Goal: Task Accomplishment & Management: Manage account settings

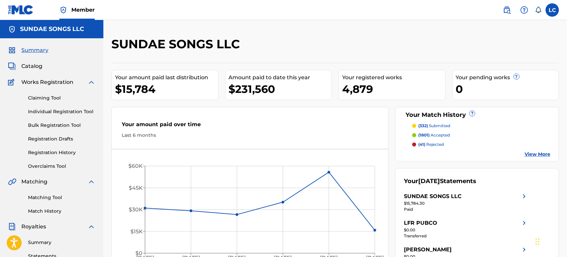
click at [507, 12] on img at bounding box center [507, 10] width 8 height 8
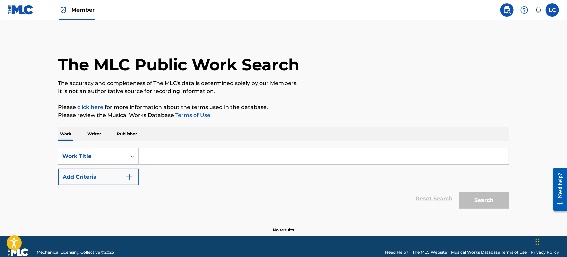
scroll to position [8, 0]
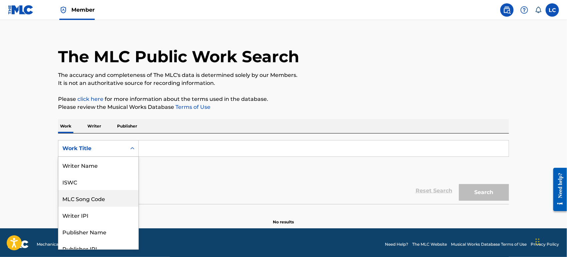
click at [78, 157] on div "8 results available. Use Up and Down to choose options, press Enter to select t…" at bounding box center [98, 148] width 81 height 17
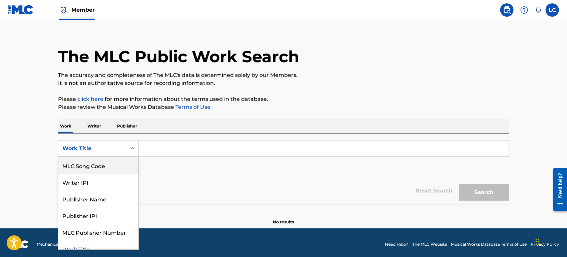
drag, startPoint x: 101, startPoint y: 167, endPoint x: 125, endPoint y: 157, distance: 26.3
click at [102, 167] on div "MLC Song Code" at bounding box center [98, 165] width 80 height 17
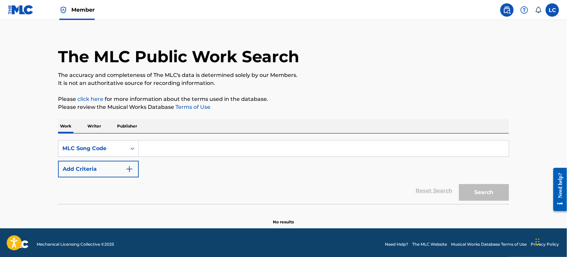
paste input "MB887E"
type input "MB887E"
click at [488, 194] on button "Search" at bounding box center [484, 192] width 50 height 17
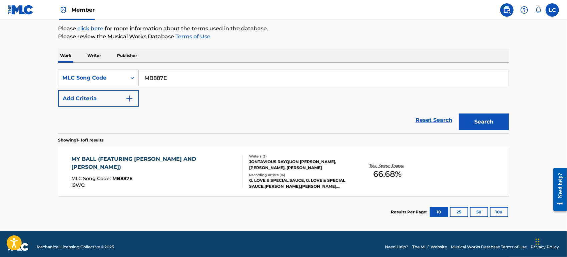
scroll to position [82, 0]
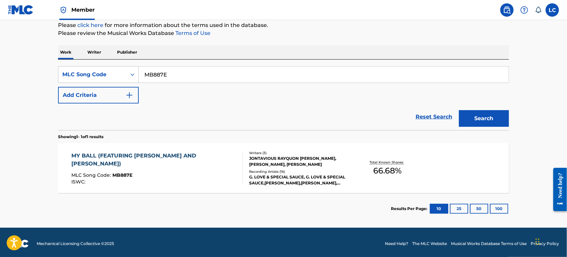
click at [254, 164] on div "JONTAVIOUS RAYQUON [PERSON_NAME], [PERSON_NAME], [PERSON_NAME]" at bounding box center [299, 162] width 101 height 12
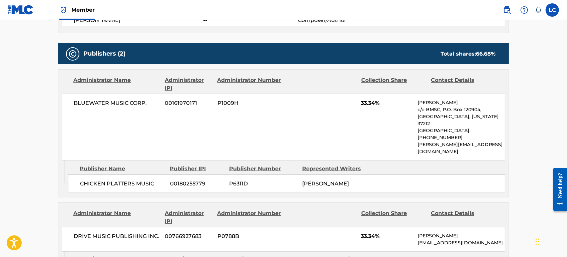
scroll to position [296, 0]
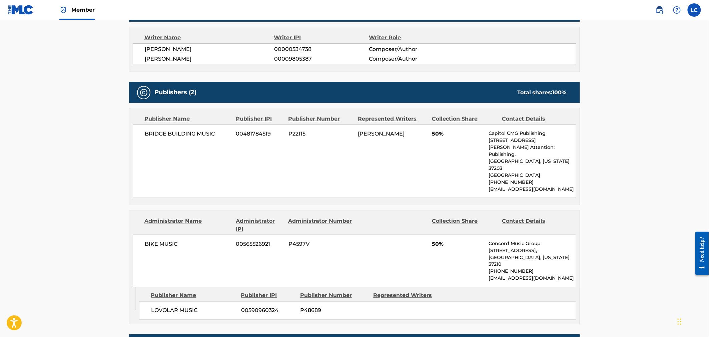
scroll to position [155, 0]
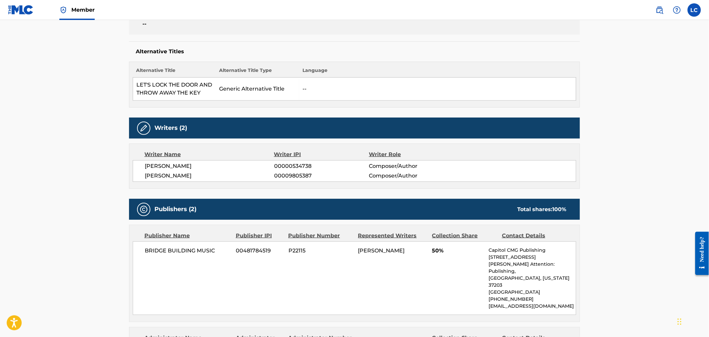
click at [27, 11] on img at bounding box center [21, 10] width 26 height 10
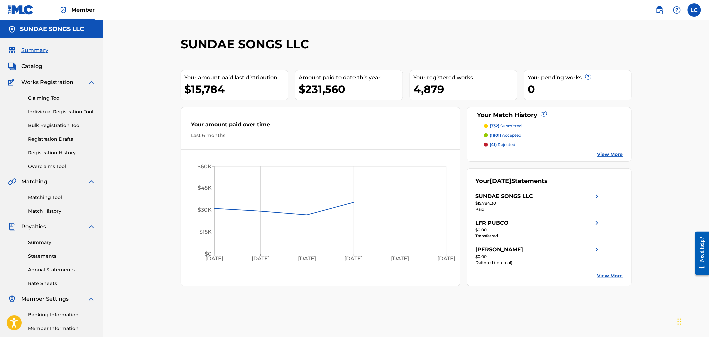
click at [51, 102] on div "Claiming Tool Individual Registration Tool Bulk Registration Tool Registration …" at bounding box center [51, 128] width 87 height 84
click at [51, 97] on link "Claiming Tool" at bounding box center [61, 98] width 67 height 7
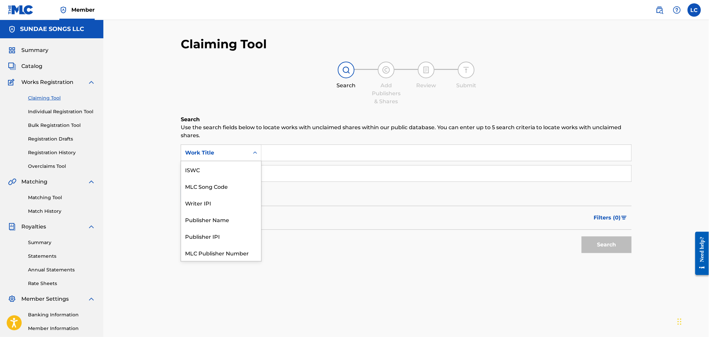
click at [209, 149] on div "Work Title" at bounding box center [215, 153] width 60 height 8
click at [220, 170] on div "MLC Song Code" at bounding box center [221, 169] width 80 height 17
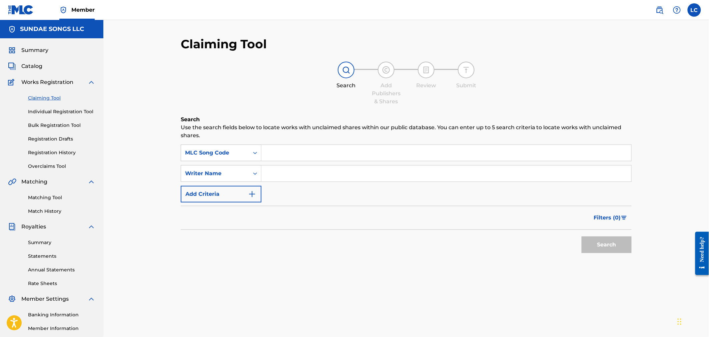
paste input "MB887E"
type input "MB887E"
click at [596, 244] on button "Search" at bounding box center [606, 245] width 50 height 17
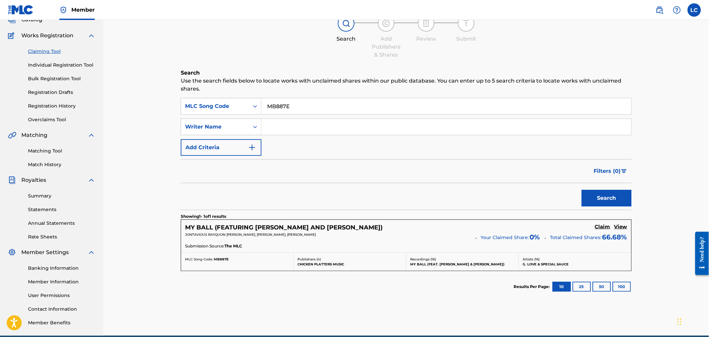
scroll to position [74, 0]
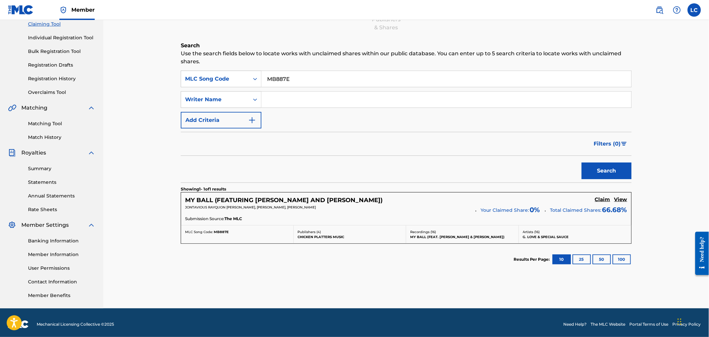
click at [606, 199] on h5 "Claim" at bounding box center [602, 200] width 15 height 6
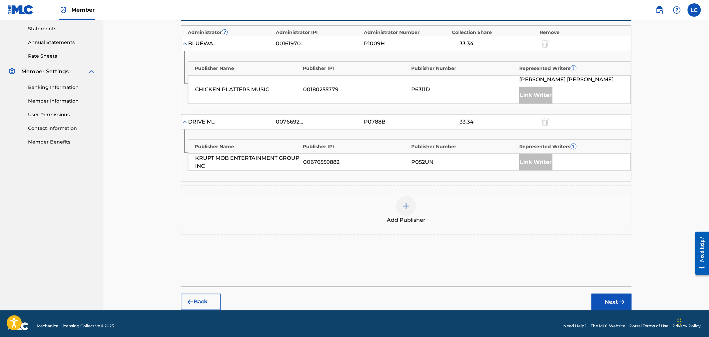
scroll to position [233, 0]
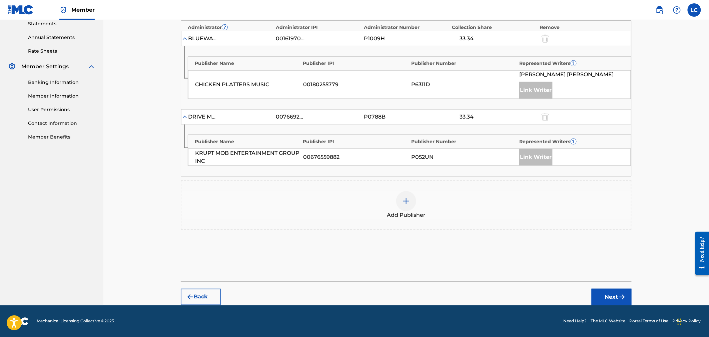
click at [439, 197] on div "Add Publisher" at bounding box center [405, 205] width 449 height 28
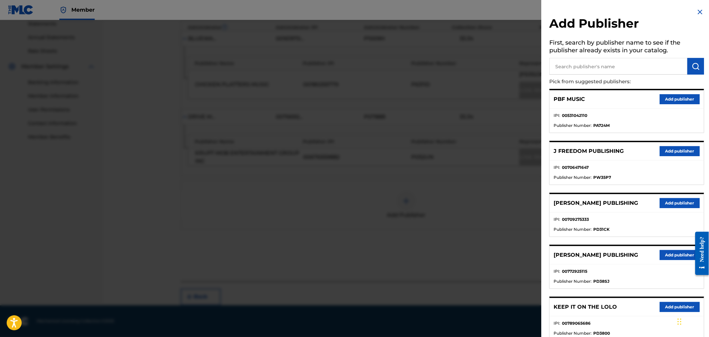
click at [585, 69] on input "text" at bounding box center [618, 66] width 138 height 17
type input "jont"
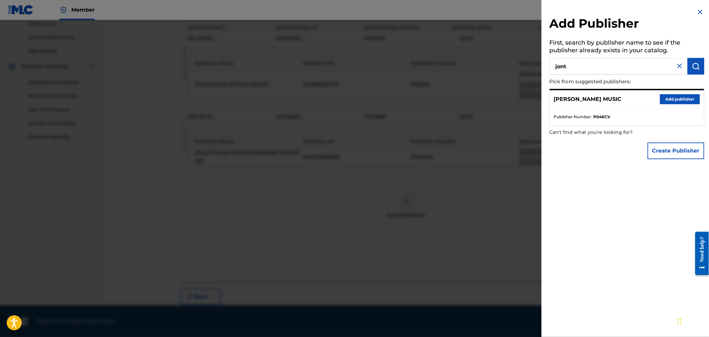
click at [689, 99] on button "Add publisher" at bounding box center [680, 99] width 40 height 10
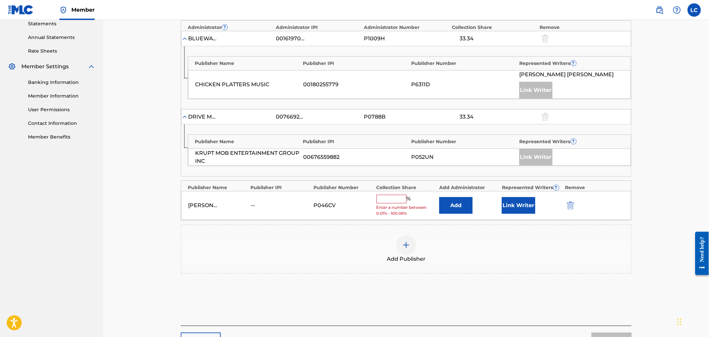
click at [465, 208] on button "Add" at bounding box center [455, 205] width 33 height 17
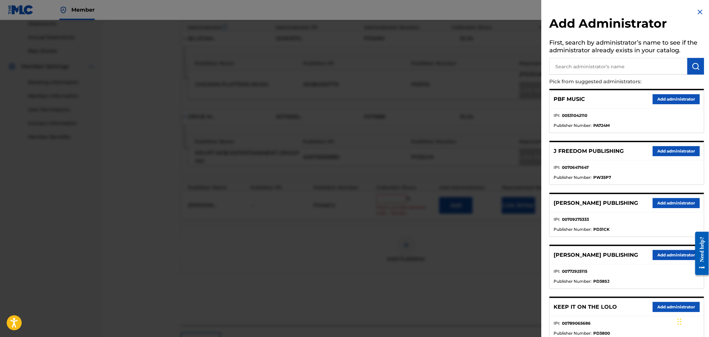
click at [557, 67] on input "text" at bounding box center [618, 66] width 138 height 17
type input "ala"
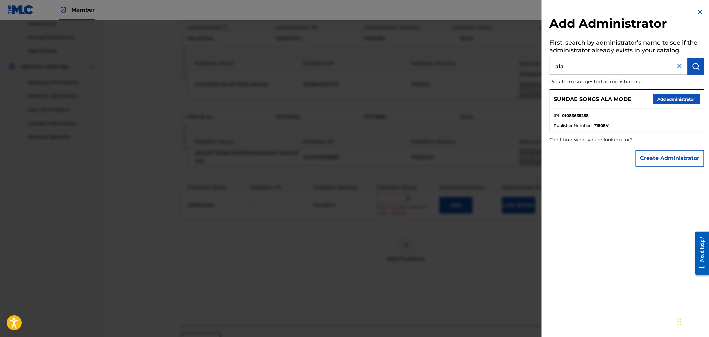
click at [666, 101] on button "Add administrator" at bounding box center [676, 99] width 47 height 10
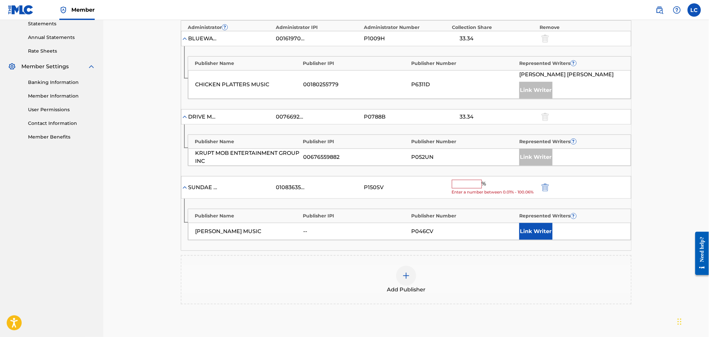
click at [462, 181] on input "text" at bounding box center [467, 184] width 30 height 9
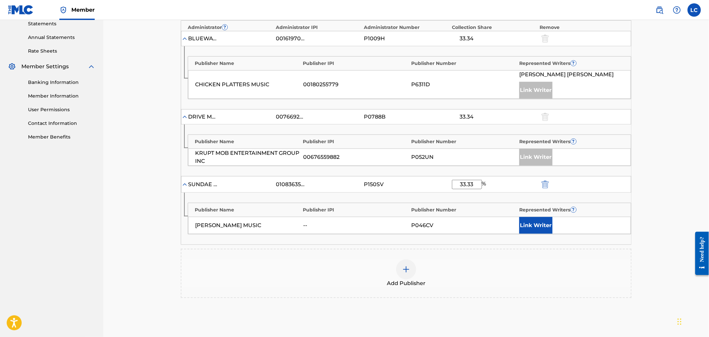
type input "33.33"
click at [544, 229] on button "Link Writer" at bounding box center [535, 225] width 33 height 17
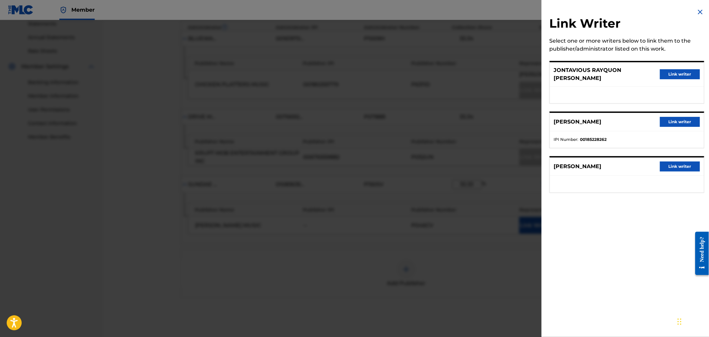
click at [671, 72] on button "Link writer" at bounding box center [680, 74] width 40 height 10
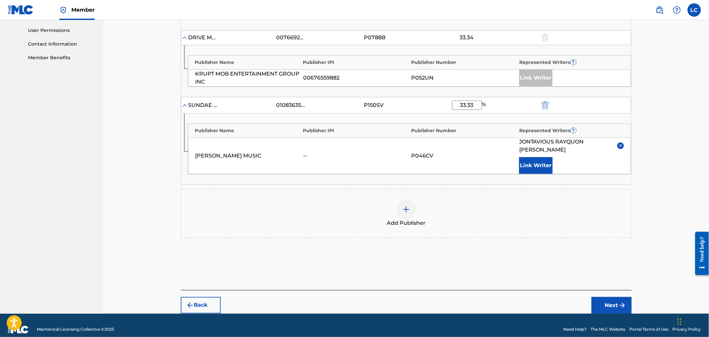
click at [612, 304] on button "Next" at bounding box center [611, 305] width 40 height 17
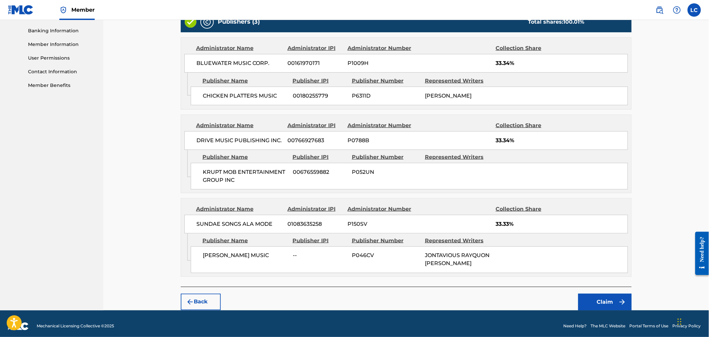
scroll to position [290, 0]
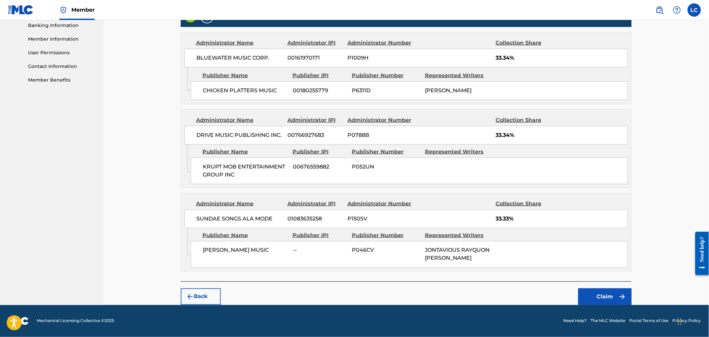
click at [589, 294] on button "Claim" at bounding box center [604, 297] width 53 height 17
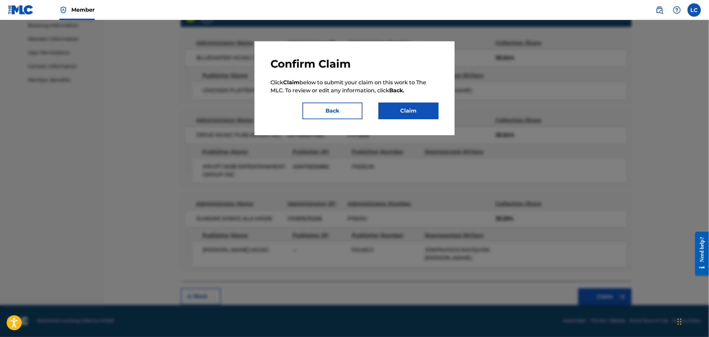
click at [395, 115] on button "Claim" at bounding box center [408, 111] width 60 height 17
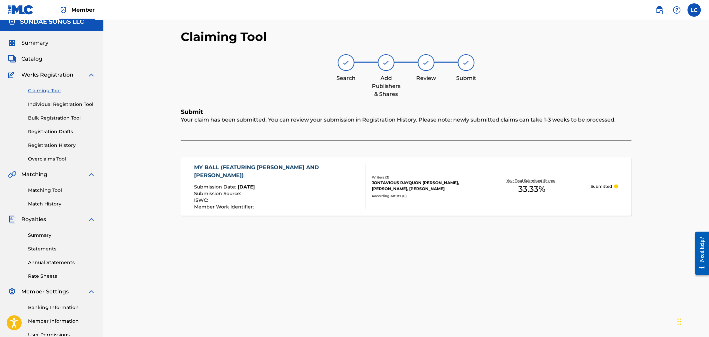
scroll to position [0, 0]
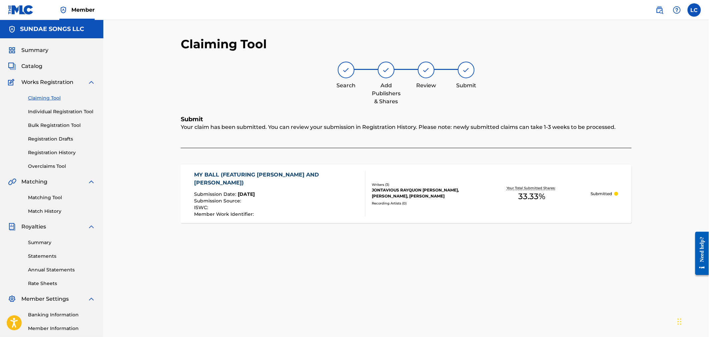
click at [19, 51] on link "Summary" at bounding box center [28, 50] width 40 height 8
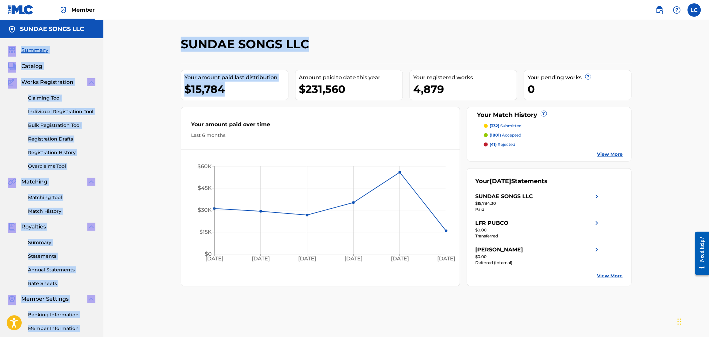
drag, startPoint x: 231, startPoint y: 89, endPoint x: 1, endPoint y: 49, distance: 232.8
click at [1, 49] on main "SUNDAE SONGS LLC Summary Catalog Works Registration Claiming Tool Individual Re…" at bounding box center [354, 200] width 709 height 361
click at [153, 69] on div "SUNDAE SONGS LLC Your amount paid last distribution $15,784 Amount paid to date…" at bounding box center [405, 200] width 605 height 361
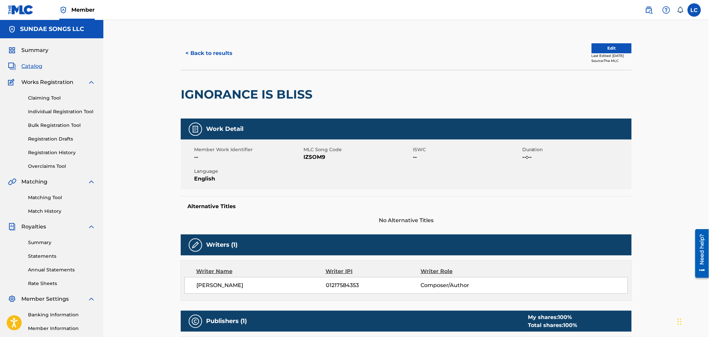
click at [318, 157] on span "IZ5OM9" at bounding box center [357, 157] width 108 height 8
copy span "IZ5OM9"
click at [55, 198] on link "Matching Tool" at bounding box center [61, 197] width 67 height 7
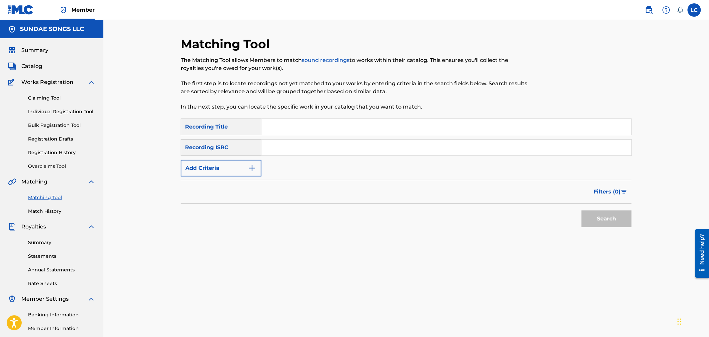
click at [284, 128] on input "Search Form" at bounding box center [446, 127] width 370 height 16
type input "ignorance is bliss"
click at [228, 176] on button "Add Criteria" at bounding box center [221, 168] width 81 height 17
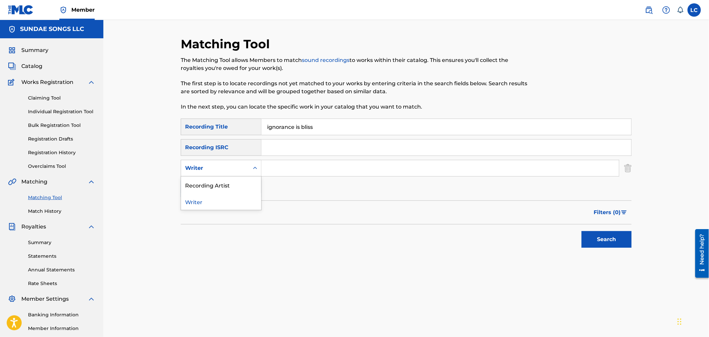
click at [244, 169] on div "Writer" at bounding box center [215, 168] width 60 height 8
click at [241, 188] on div "Recording Artist" at bounding box center [221, 185] width 80 height 17
drag, startPoint x: 276, startPoint y: 177, endPoint x: 285, endPoint y: 175, distance: 9.0
click at [285, 175] on input "Search Form" at bounding box center [439, 168] width 357 height 16
type input "noaah"
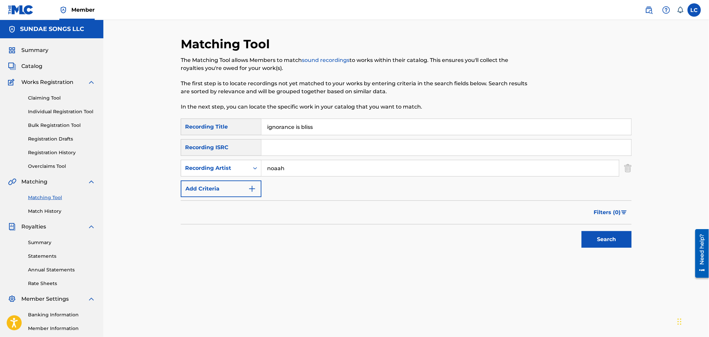
click at [581, 231] on button "Search" at bounding box center [606, 239] width 50 height 17
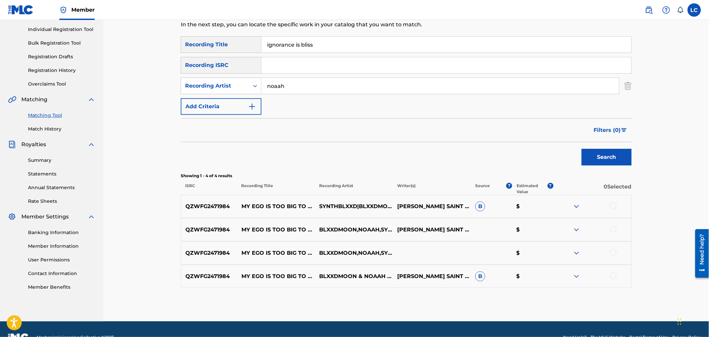
scroll to position [98, 0]
